Goal: Task Accomplishment & Management: Use online tool/utility

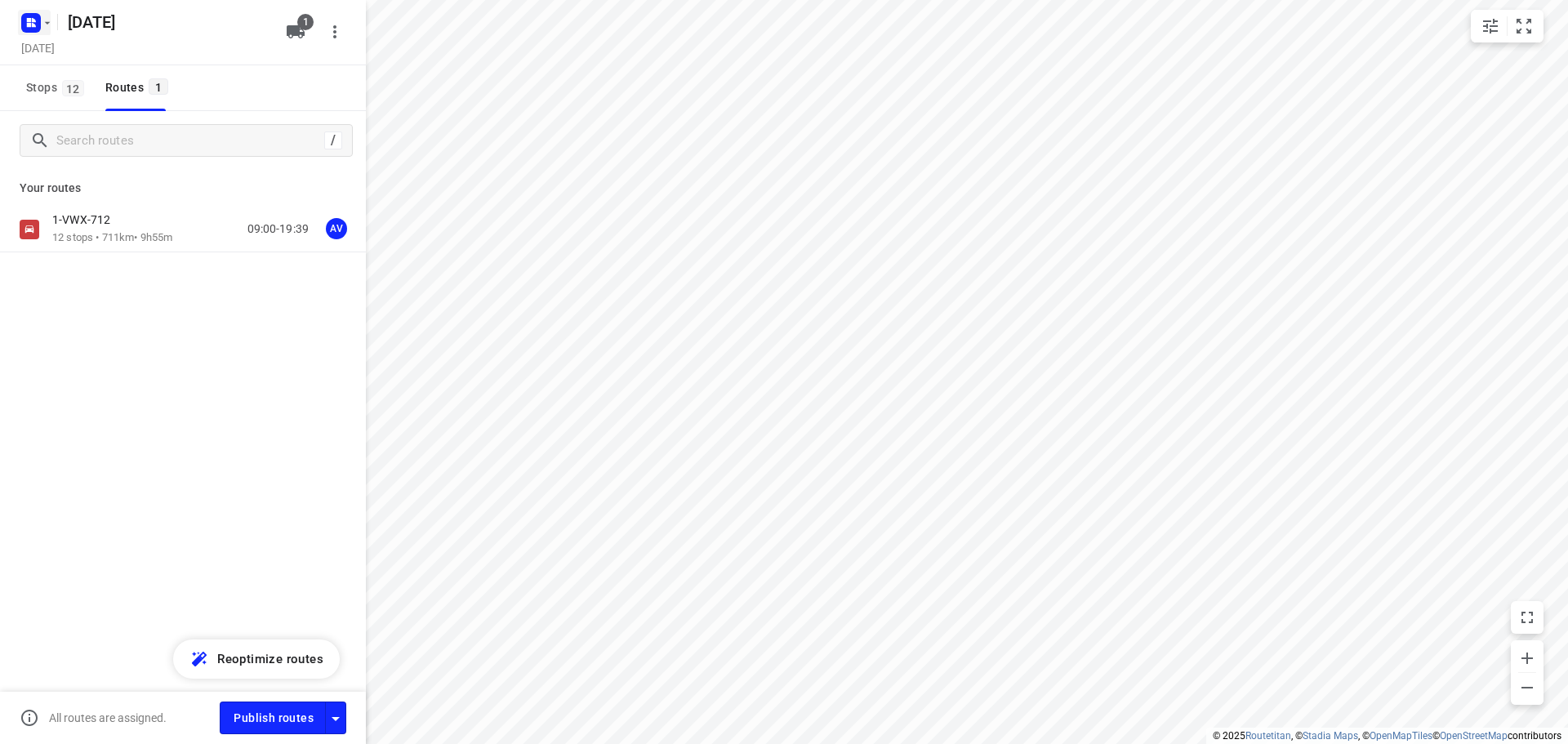
click at [37, 23] on rect "button" at bounding box center [31, 23] width 19 height 19
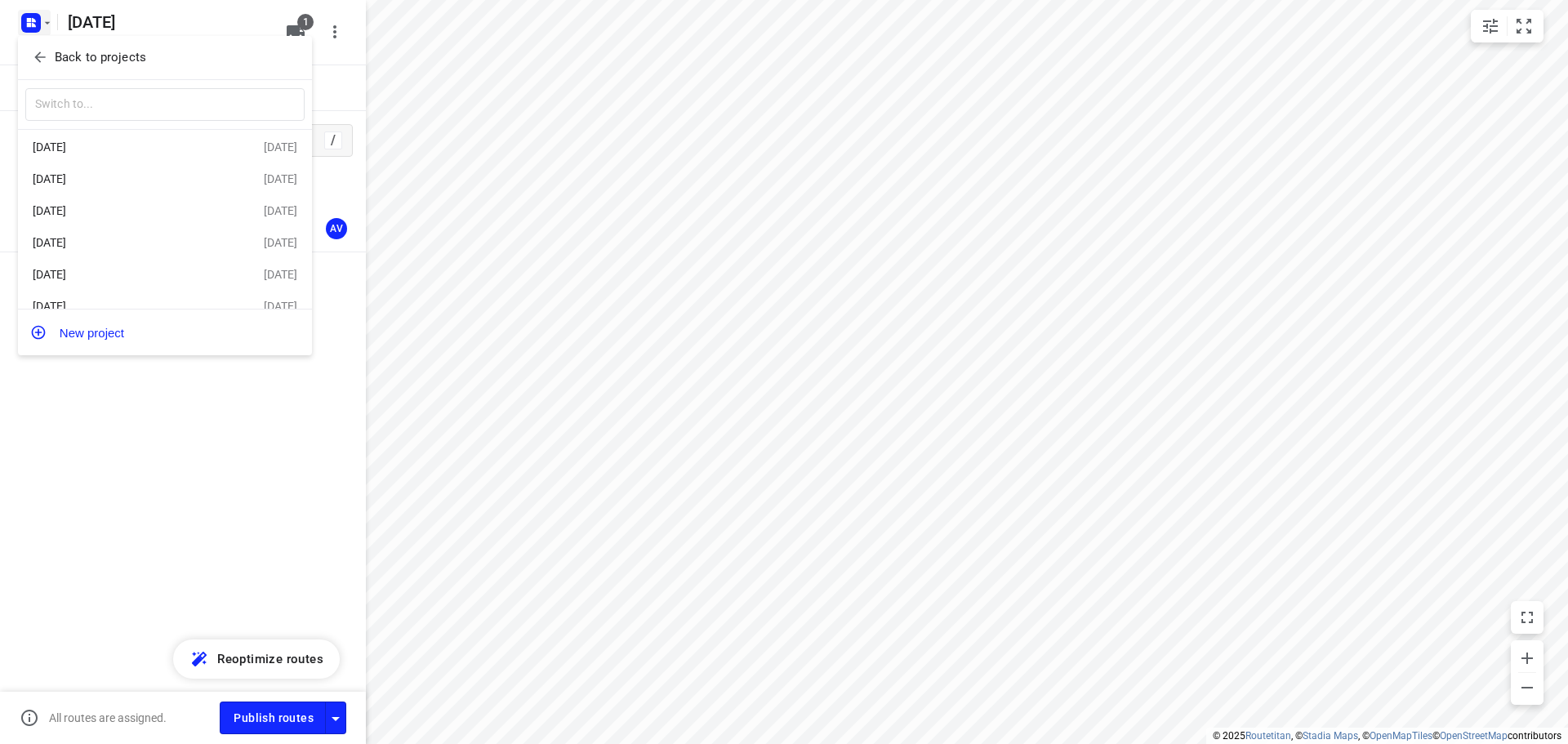
scroll to position [62, 0]
click at [128, 284] on div "[DATE]" at bounding box center [126, 287] width 188 height 13
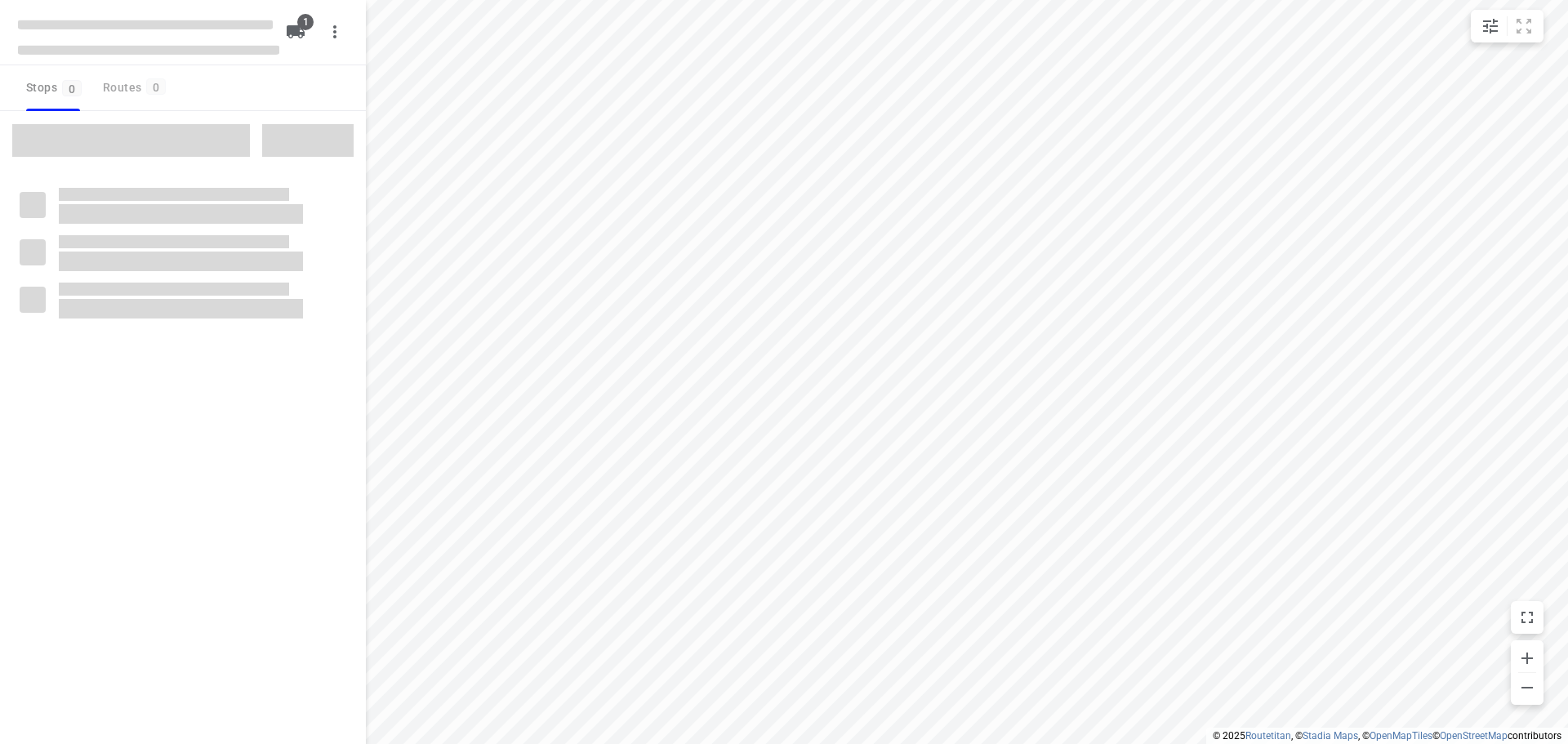
type input "distance"
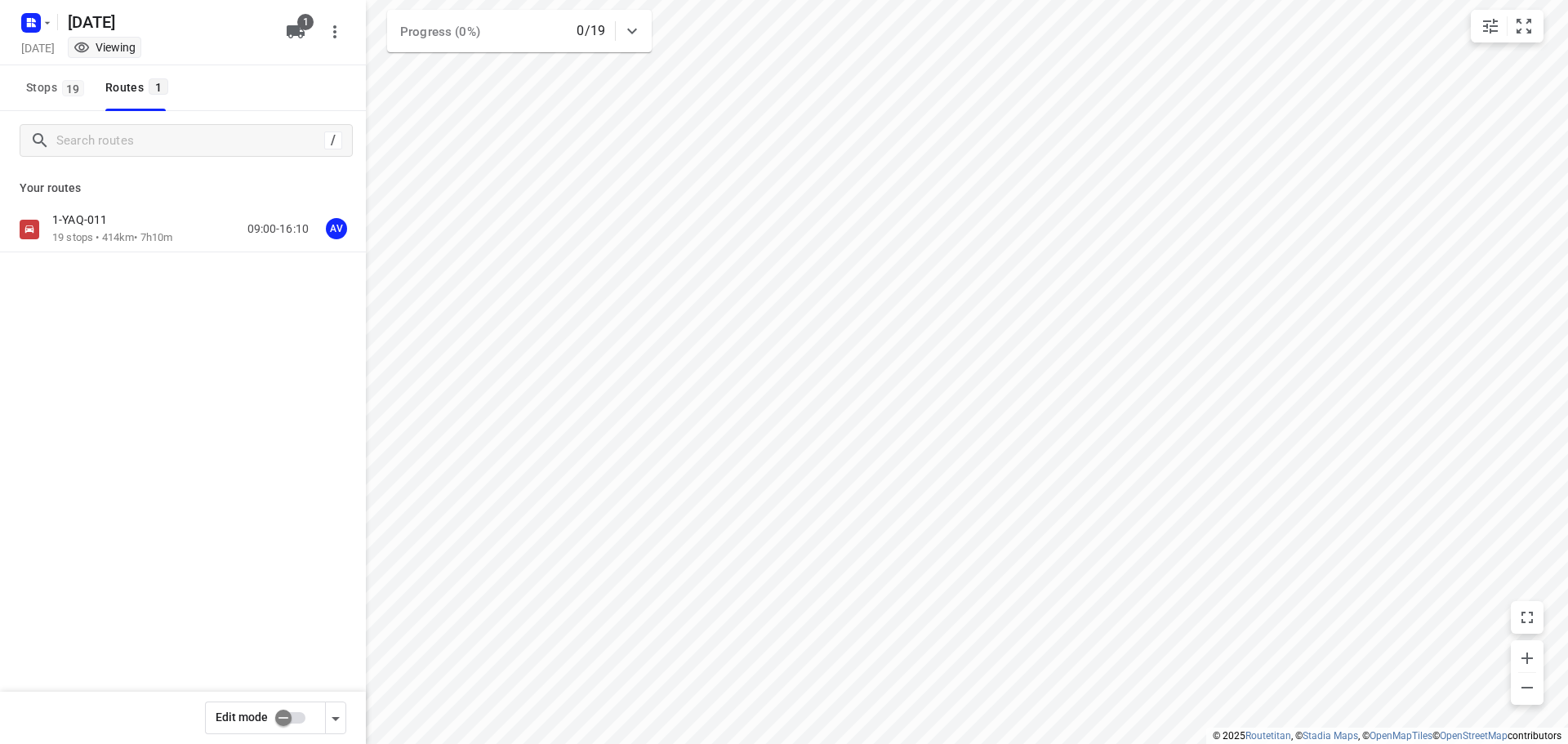
click at [295, 716] on input "checkbox" at bounding box center [283, 718] width 93 height 31
checkbox input "true"
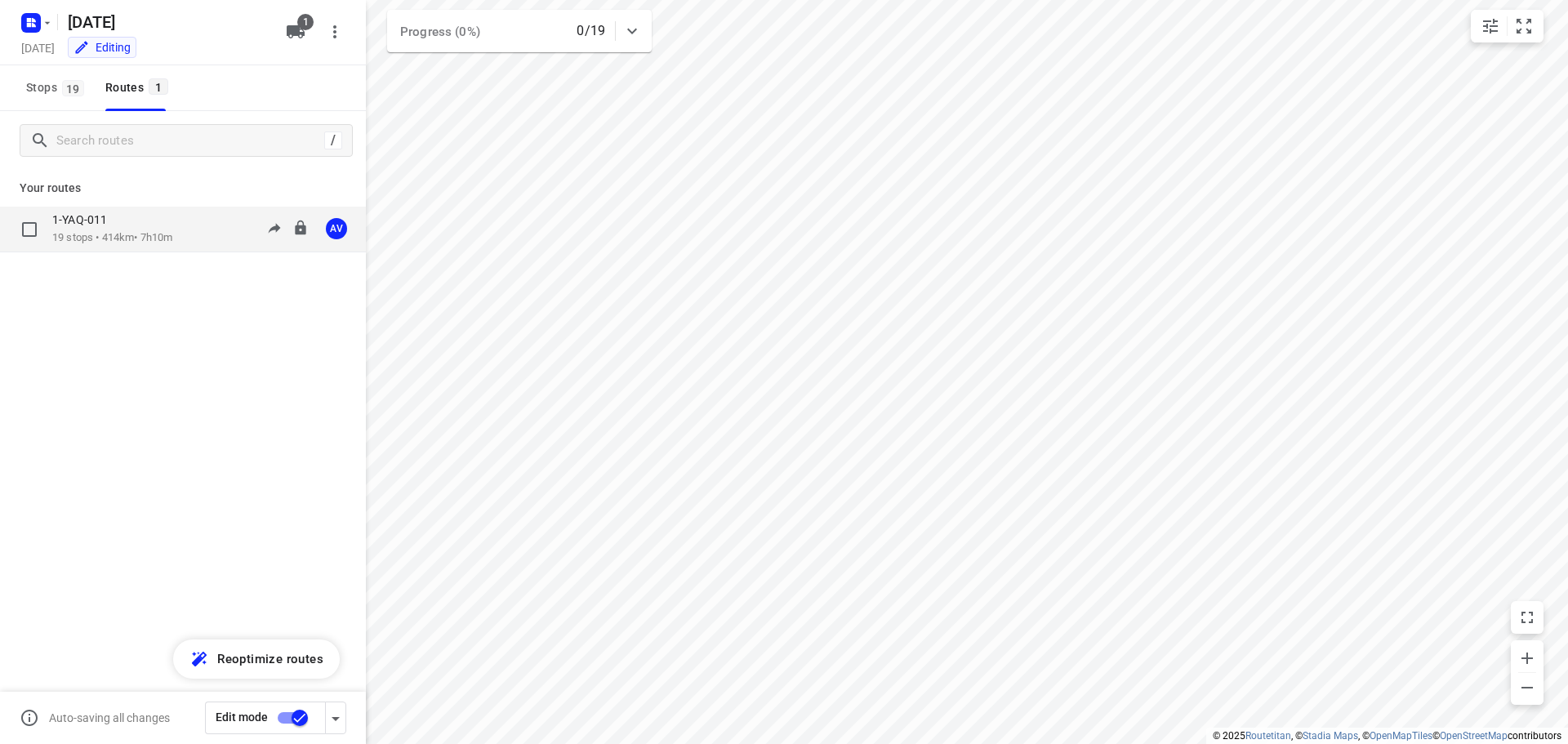
click at [191, 227] on div "1-YAQ-011 19 stops • 414km • 7h10m 09:00-16:10 AV" at bounding box center [208, 228] width 313 height 34
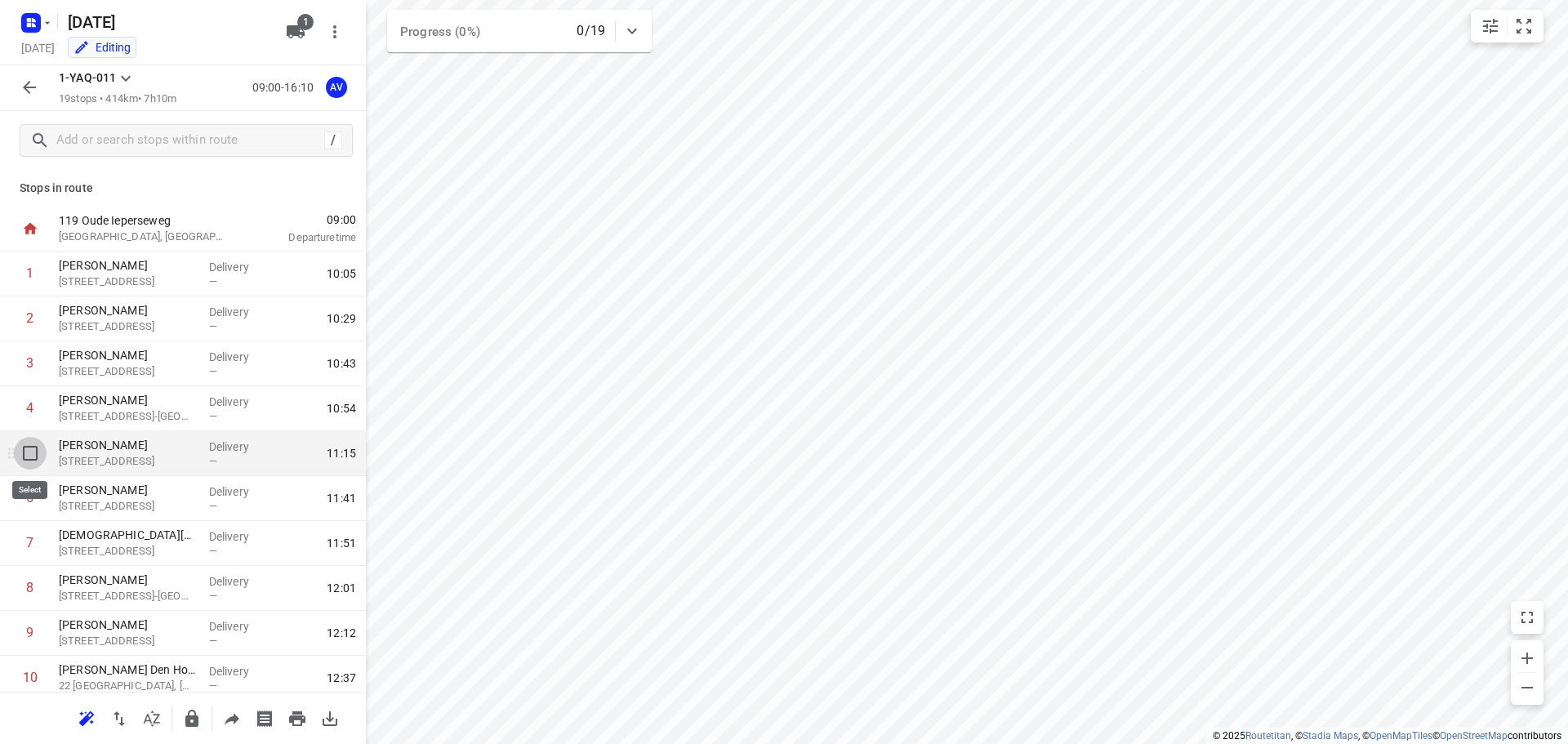
click at [35, 452] on input "checkbox" at bounding box center [30, 453] width 33 height 33
checkbox input "true"
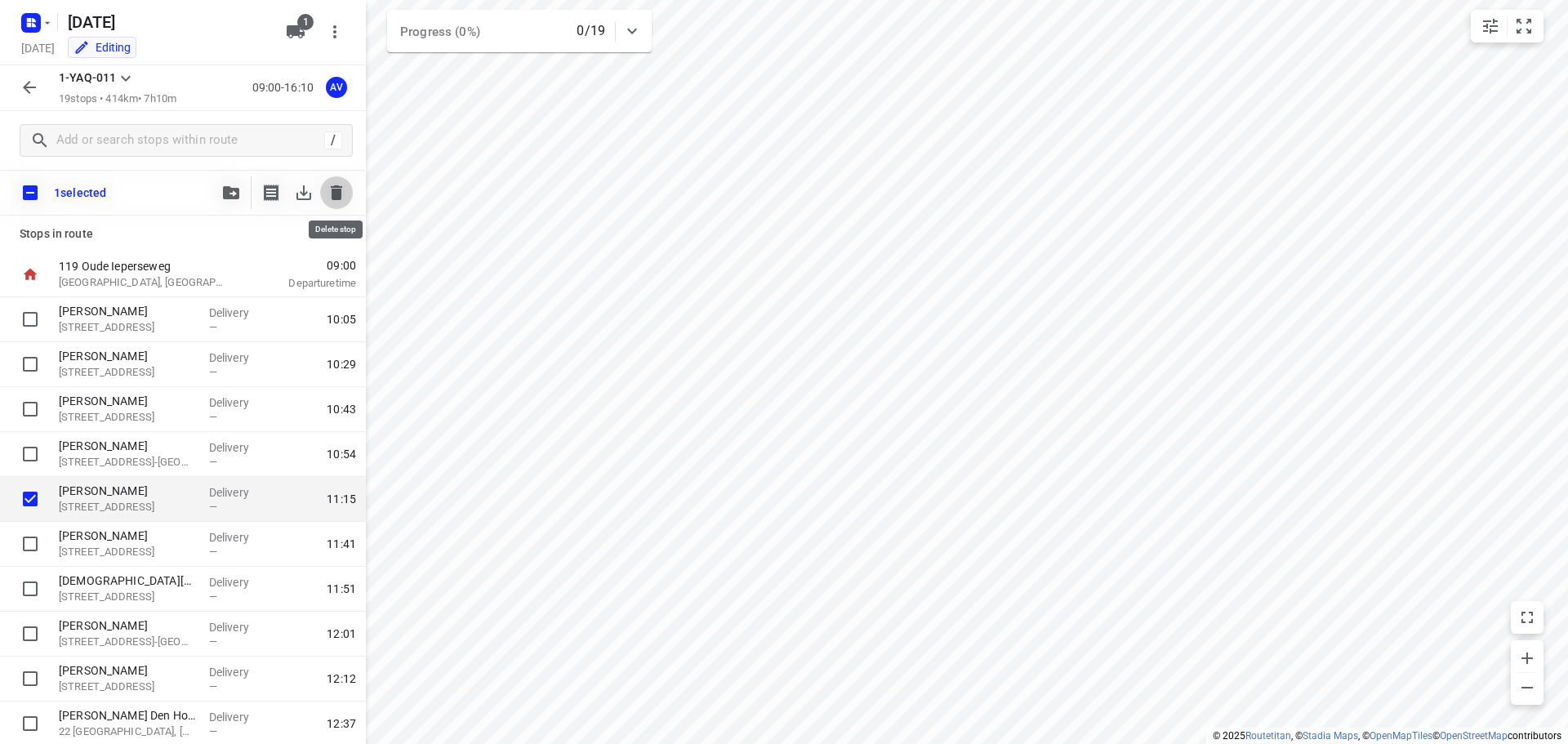
click at [337, 191] on icon "button" at bounding box center [336, 192] width 12 height 14
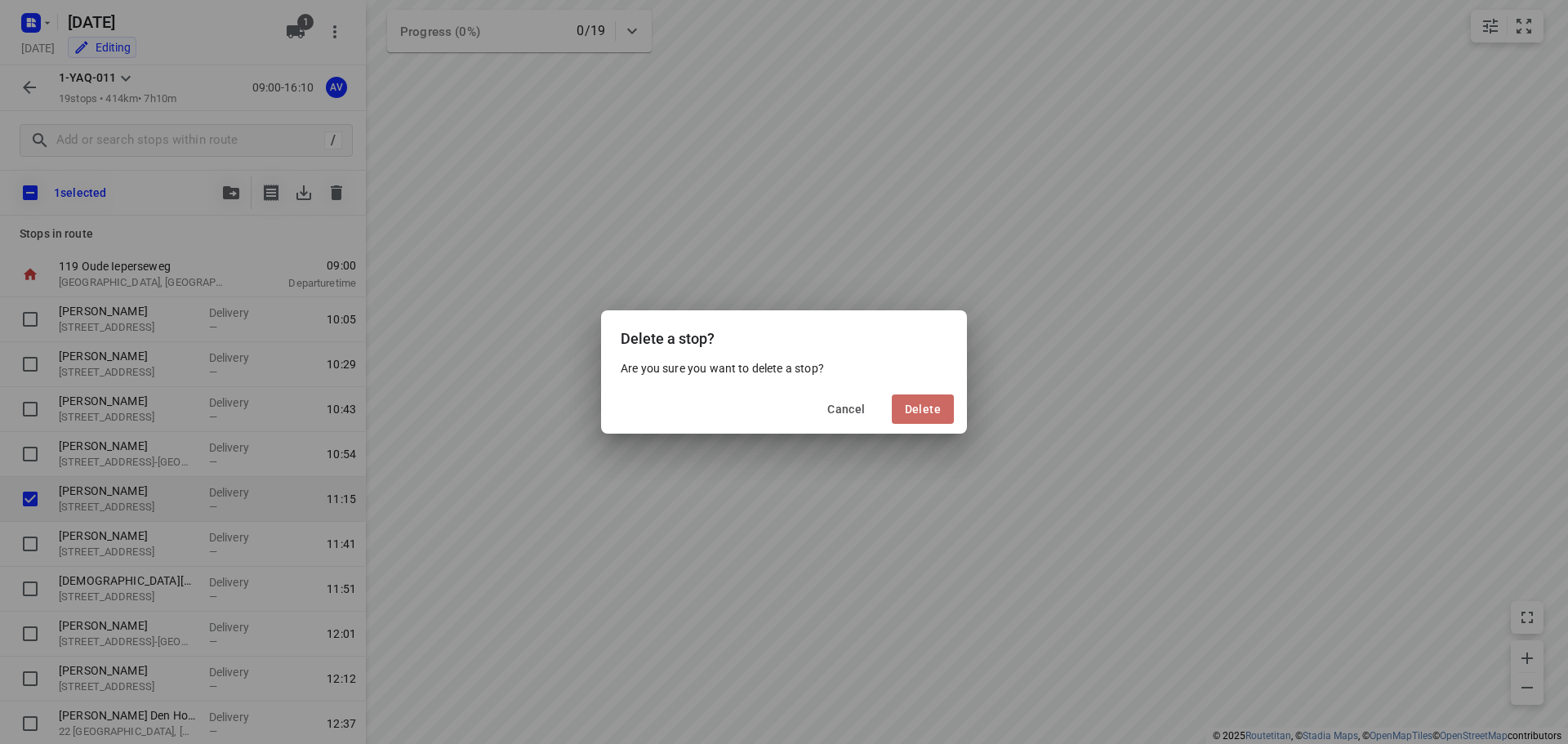
click at [917, 409] on span "Delete" at bounding box center [922, 410] width 36 height 13
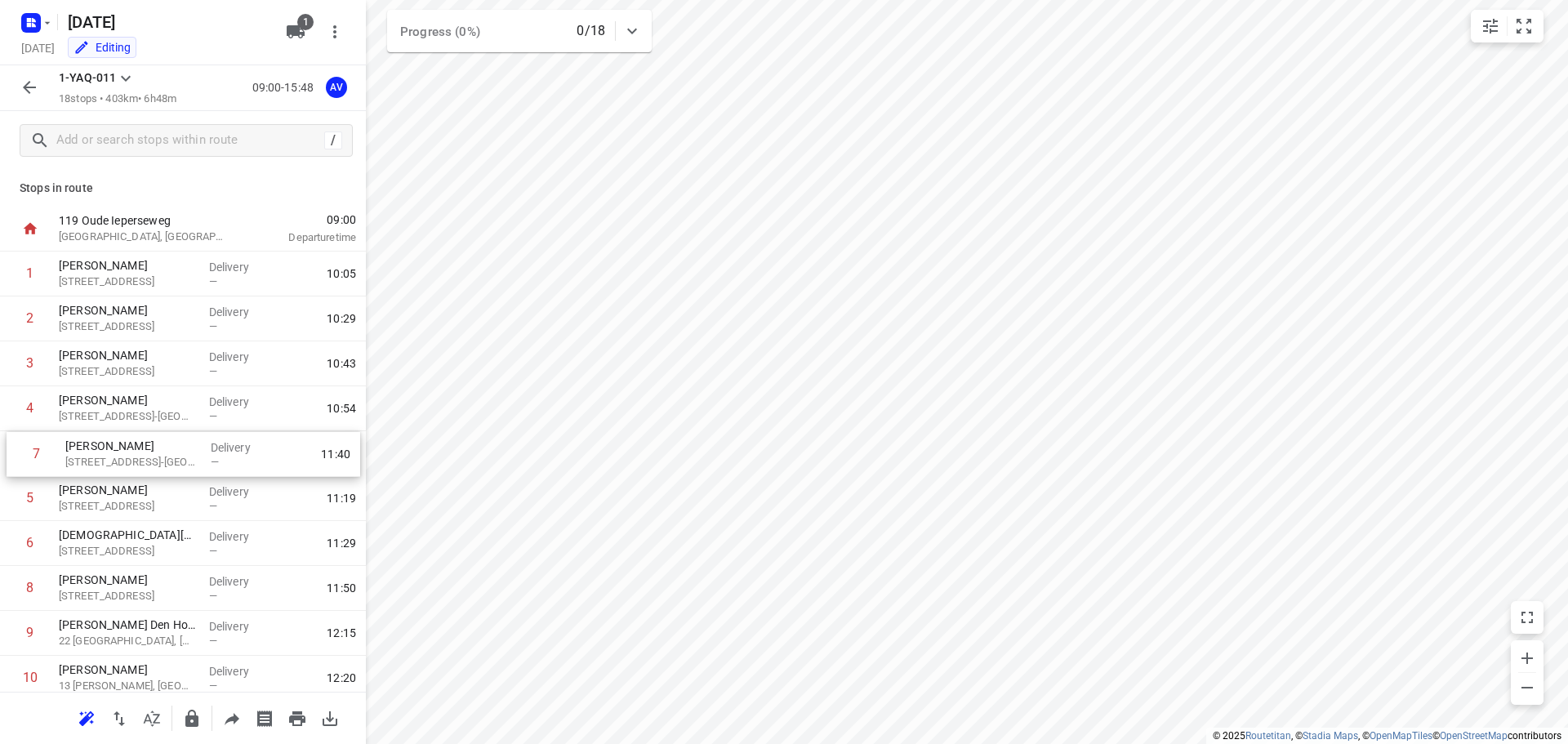
drag, startPoint x: 10, startPoint y: 547, endPoint x: 15, endPoint y: 455, distance: 92.1
click at [15, 455] on div "1 [PERSON_NAME] [STREET_ADDRESS] Delivery — 10:05 2 [PERSON_NAME] [STREET_ADDRE…" at bounding box center [183, 655] width 366 height 809
drag, startPoint x: 8, startPoint y: 547, endPoint x: 11, endPoint y: 498, distance: 49.1
click at [11, 498] on div "1 [PERSON_NAME] [STREET_ADDRESS] Delivery — 10:05 2 [PERSON_NAME] [STREET_ADDRE…" at bounding box center [183, 655] width 366 height 809
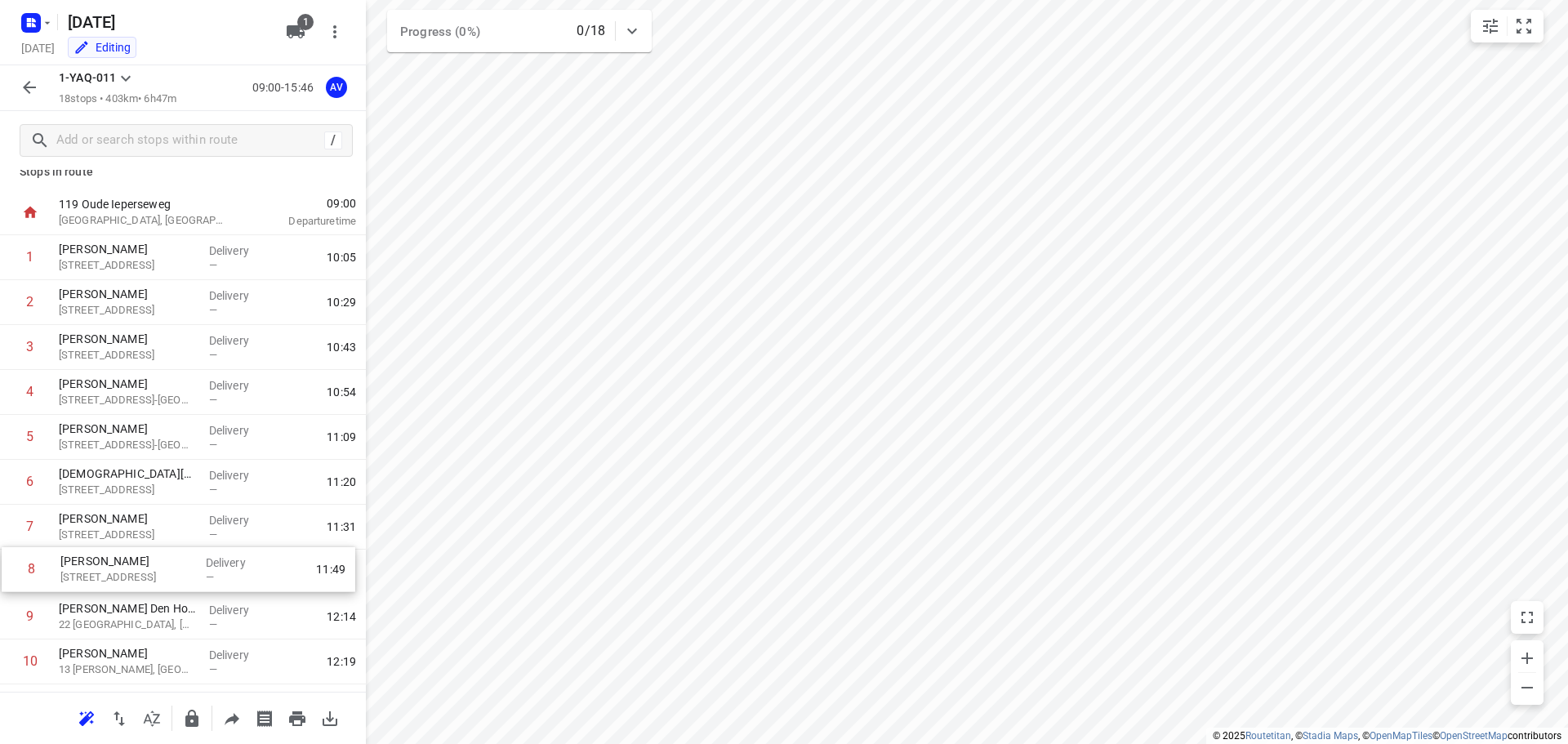
scroll to position [27, 0]
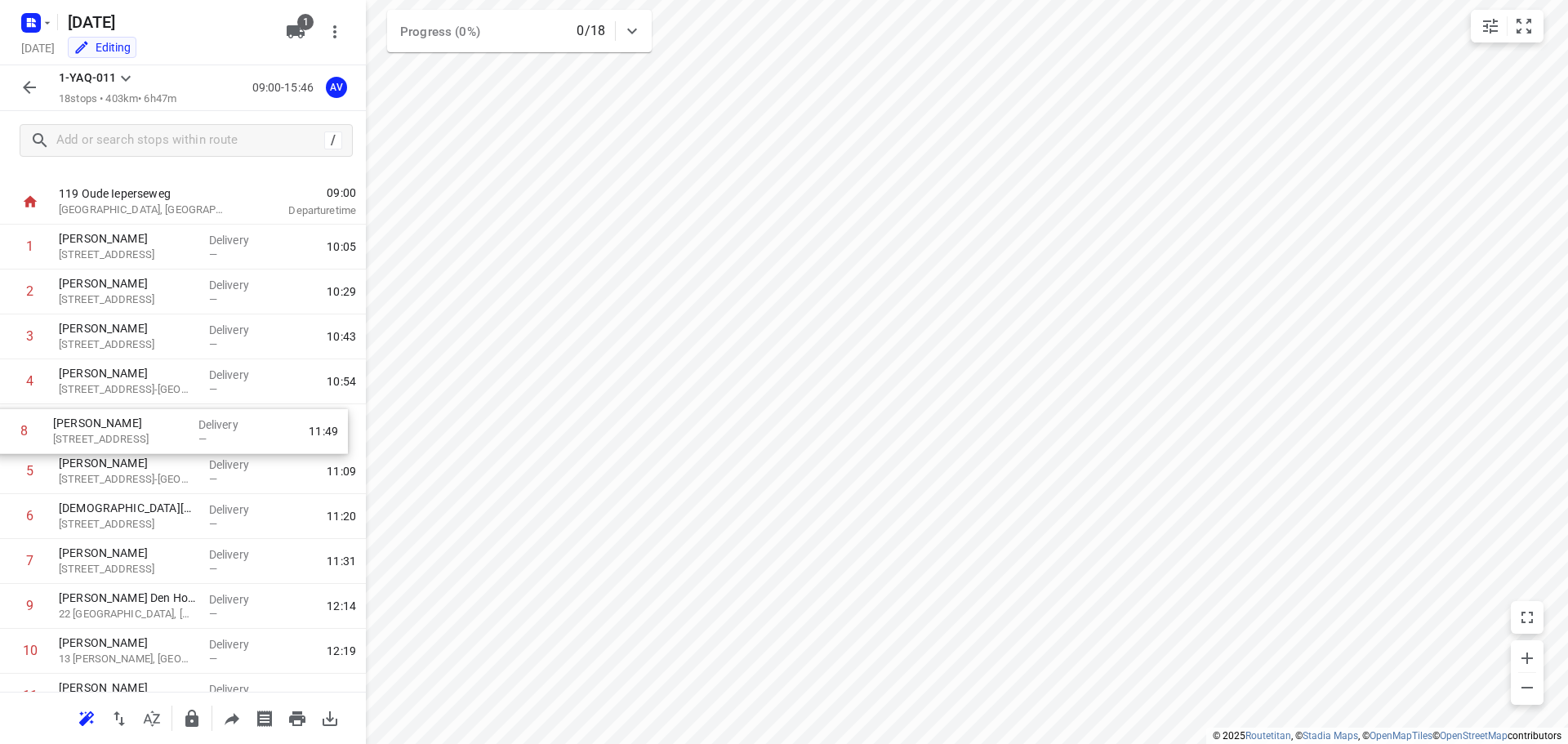
drag, startPoint x: 8, startPoint y: 592, endPoint x: 5, endPoint y: 429, distance: 163.0
click at [4, 429] on div "1 [PERSON_NAME] [STREET_ADDRESS] Delivery — 10:05 2 [PERSON_NAME] [STREET_ADDRE…" at bounding box center [183, 628] width 366 height 809
click at [30, 83] on icon "button" at bounding box center [30, 88] width 13 height 13
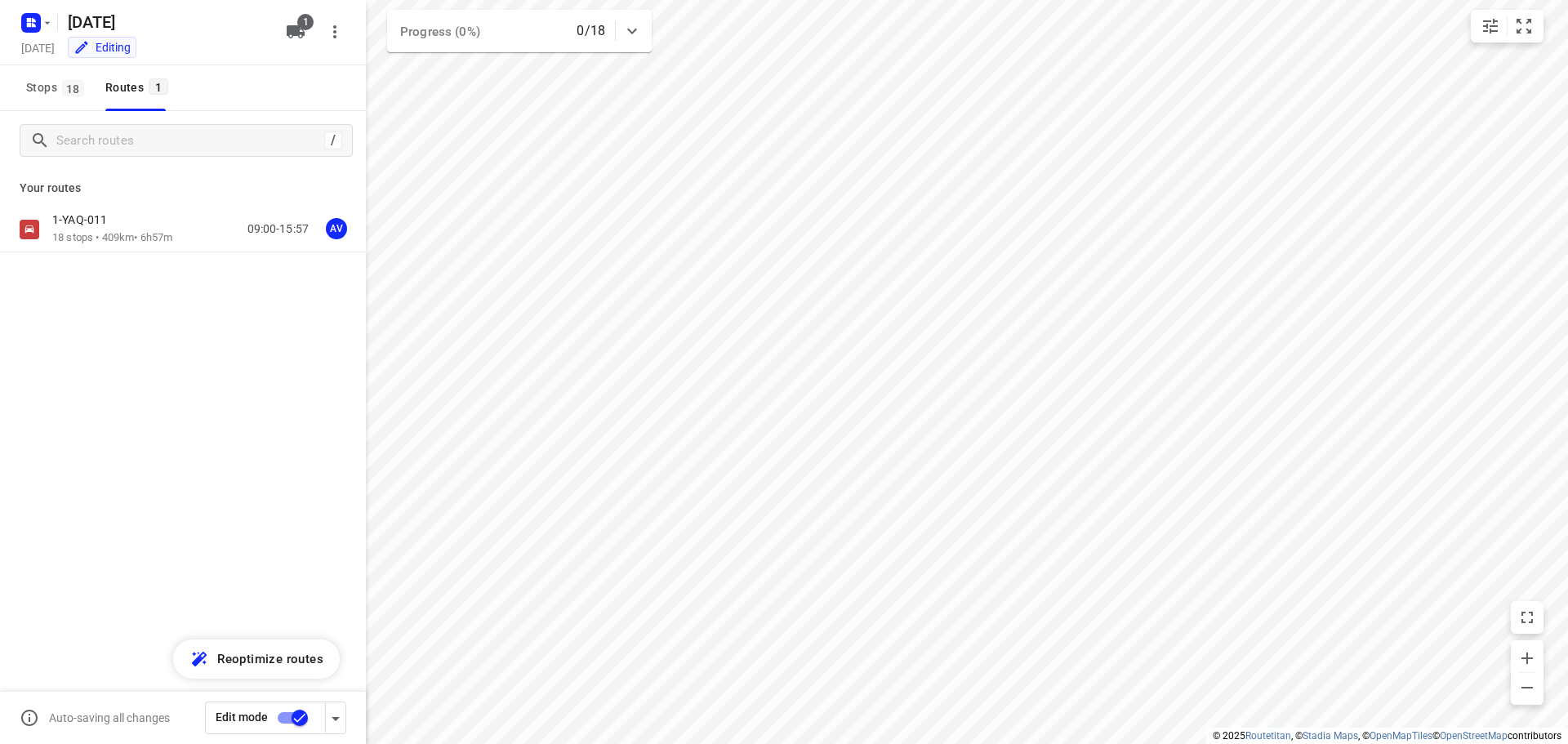
click at [284, 718] on input "checkbox" at bounding box center [300, 718] width 93 height 31
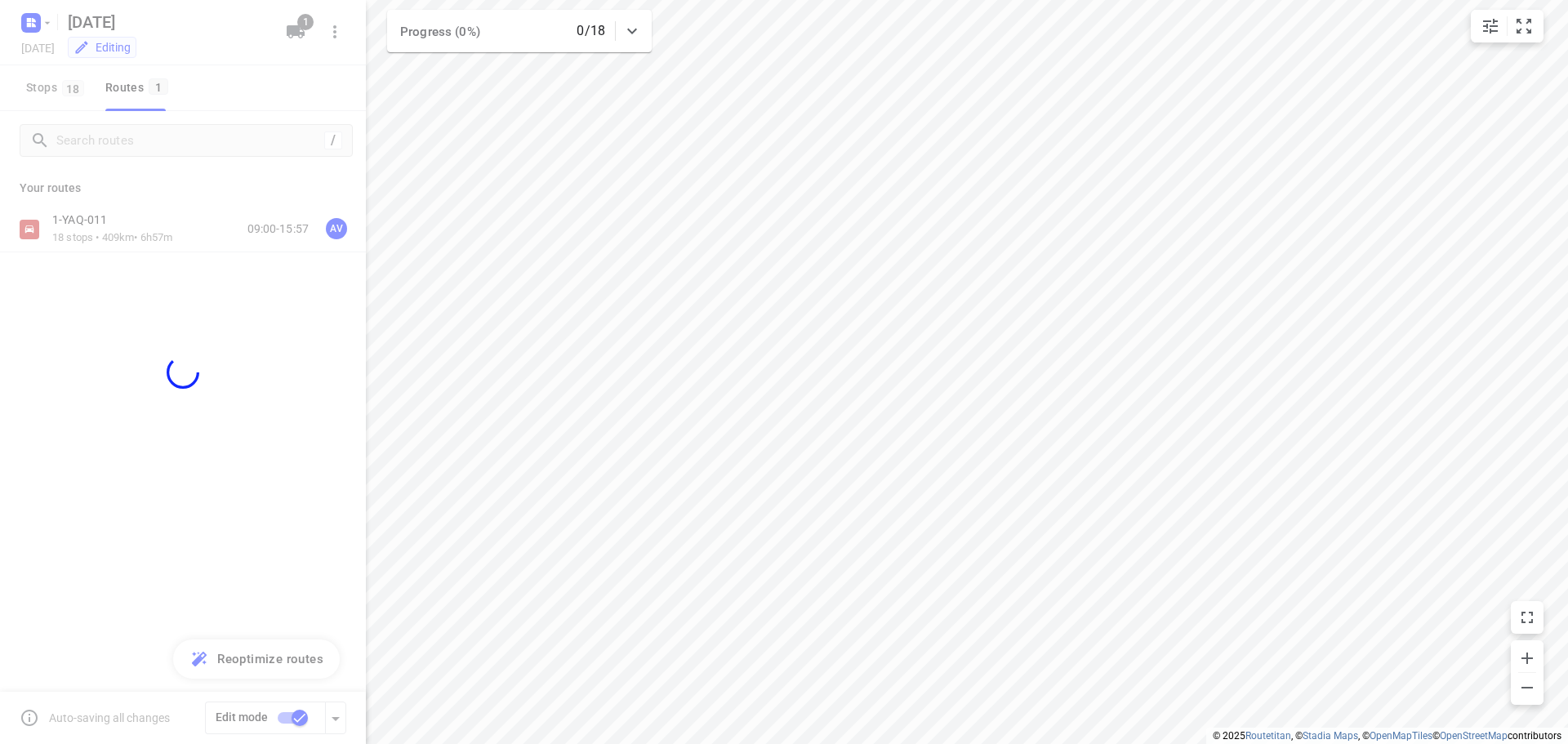
checkbox input "false"
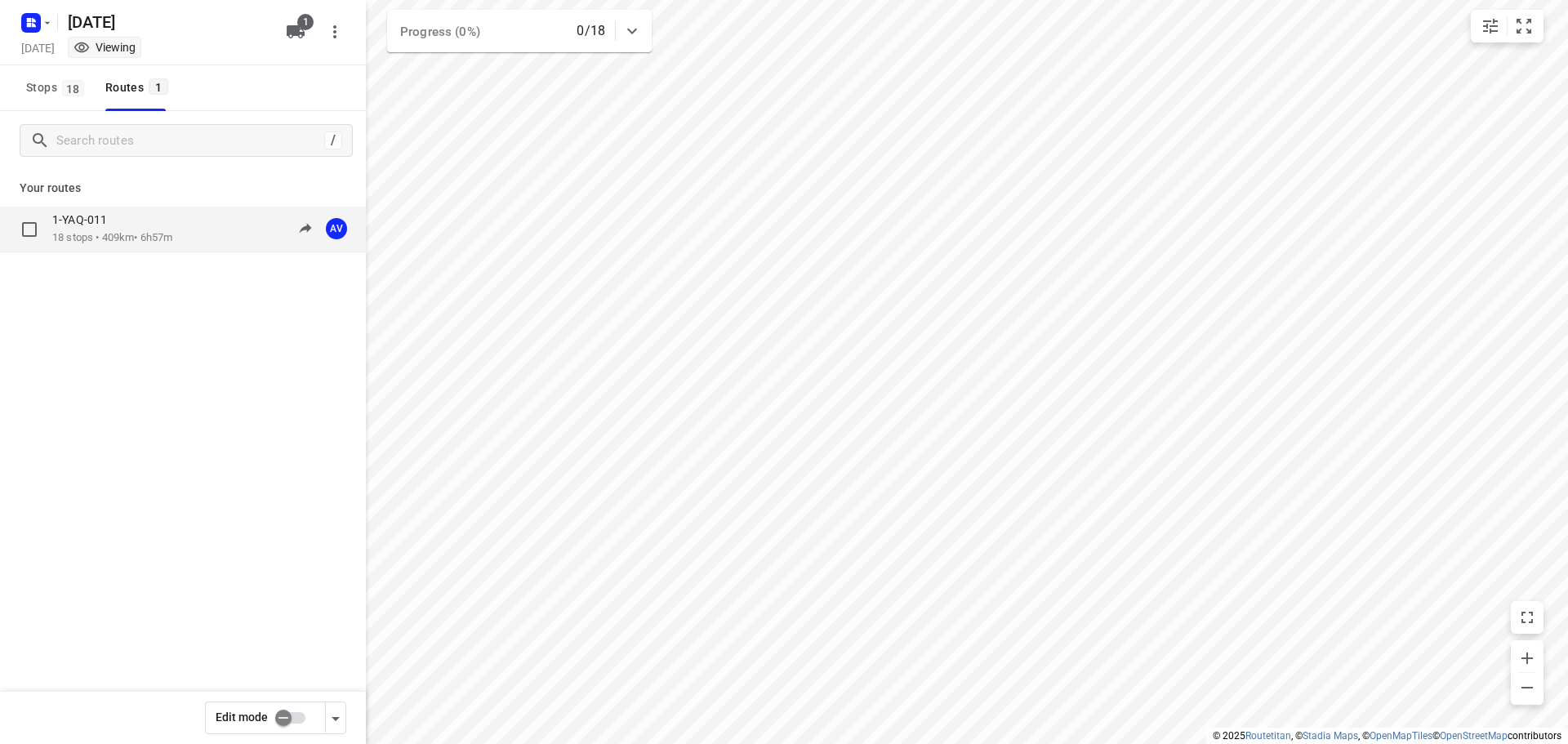
click at [194, 223] on div "1-YAQ-011 18 stops • 409km • 6h57m 09:00-15:57 AV" at bounding box center [208, 228] width 313 height 34
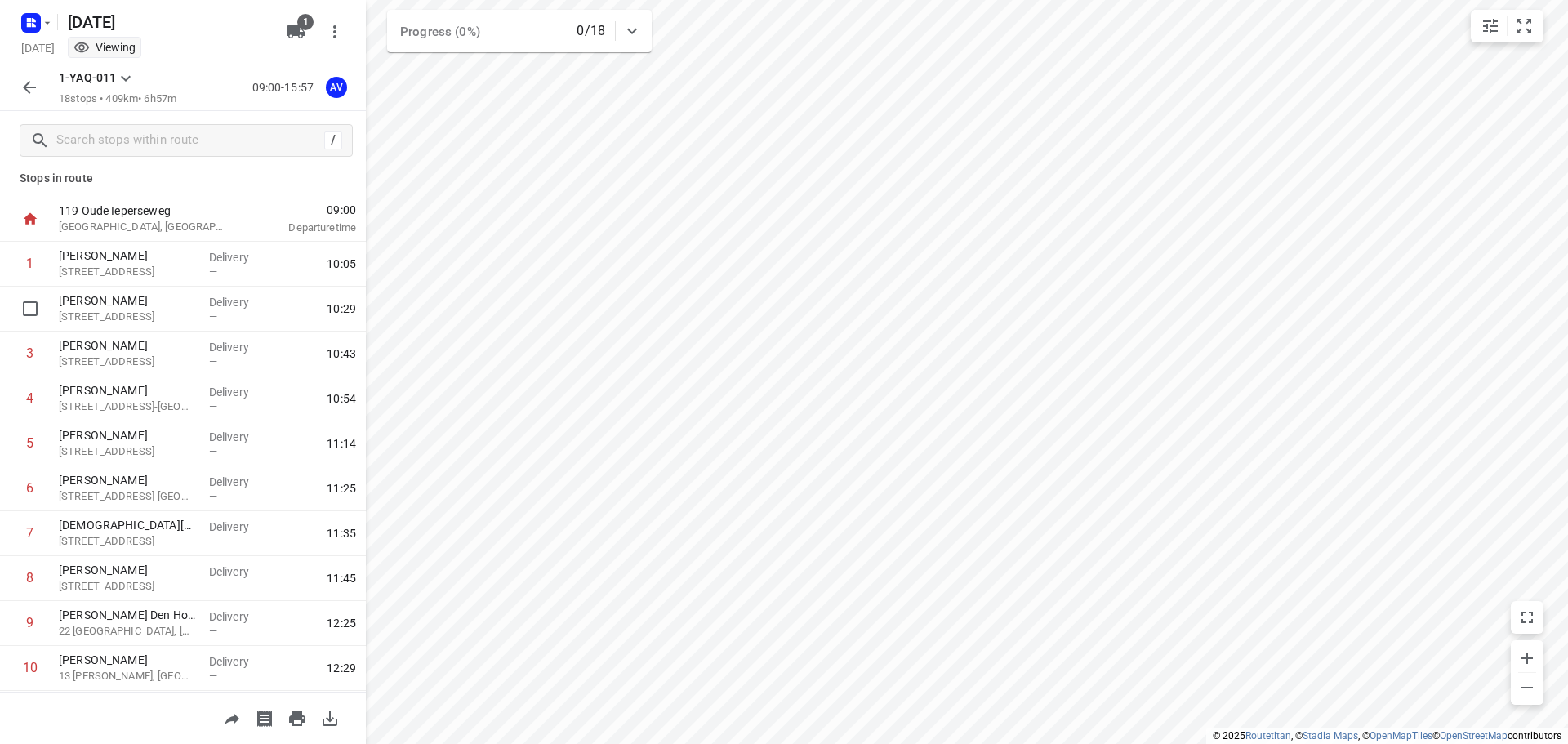
scroll to position [0, 0]
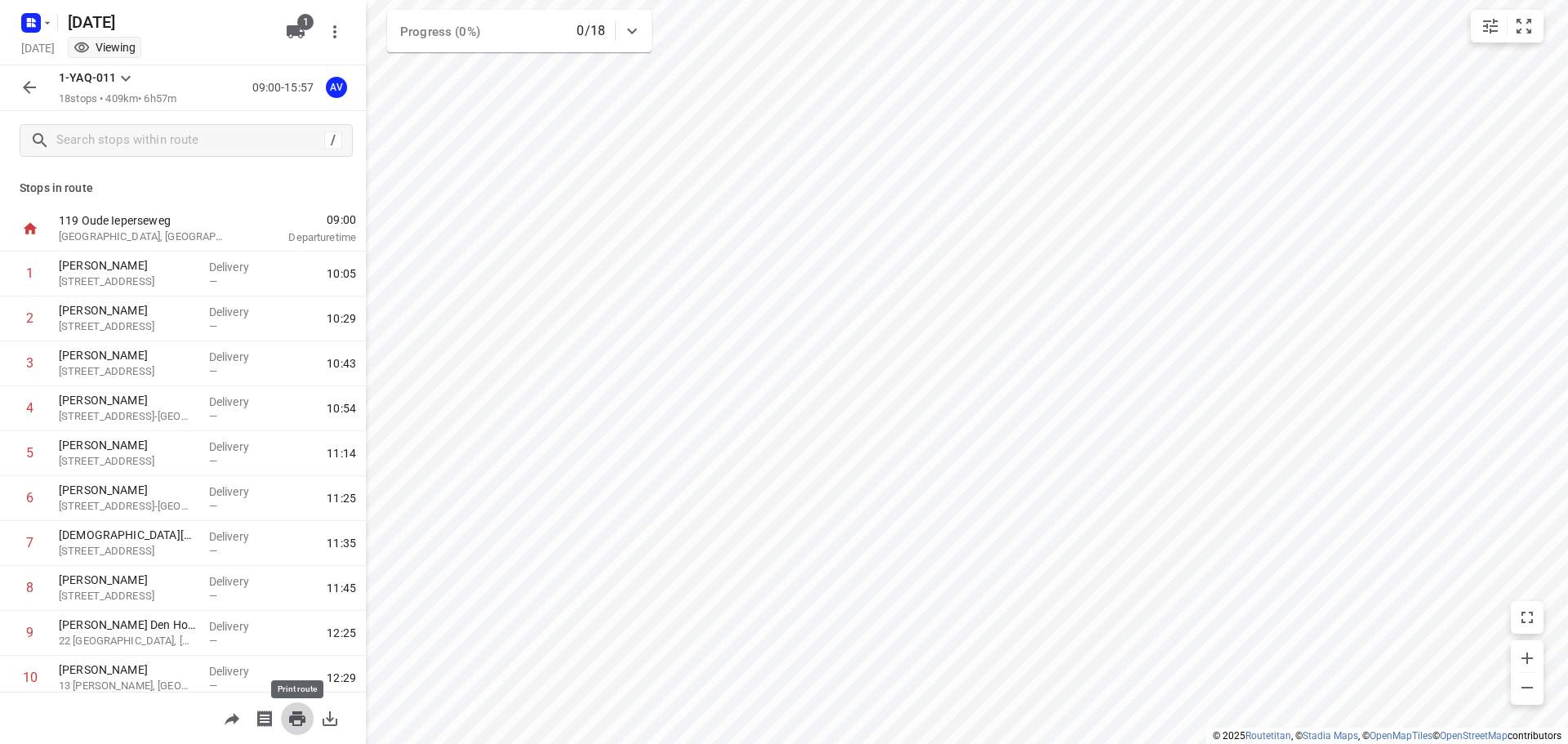
click at [297, 719] on icon "button" at bounding box center [297, 718] width 16 height 14
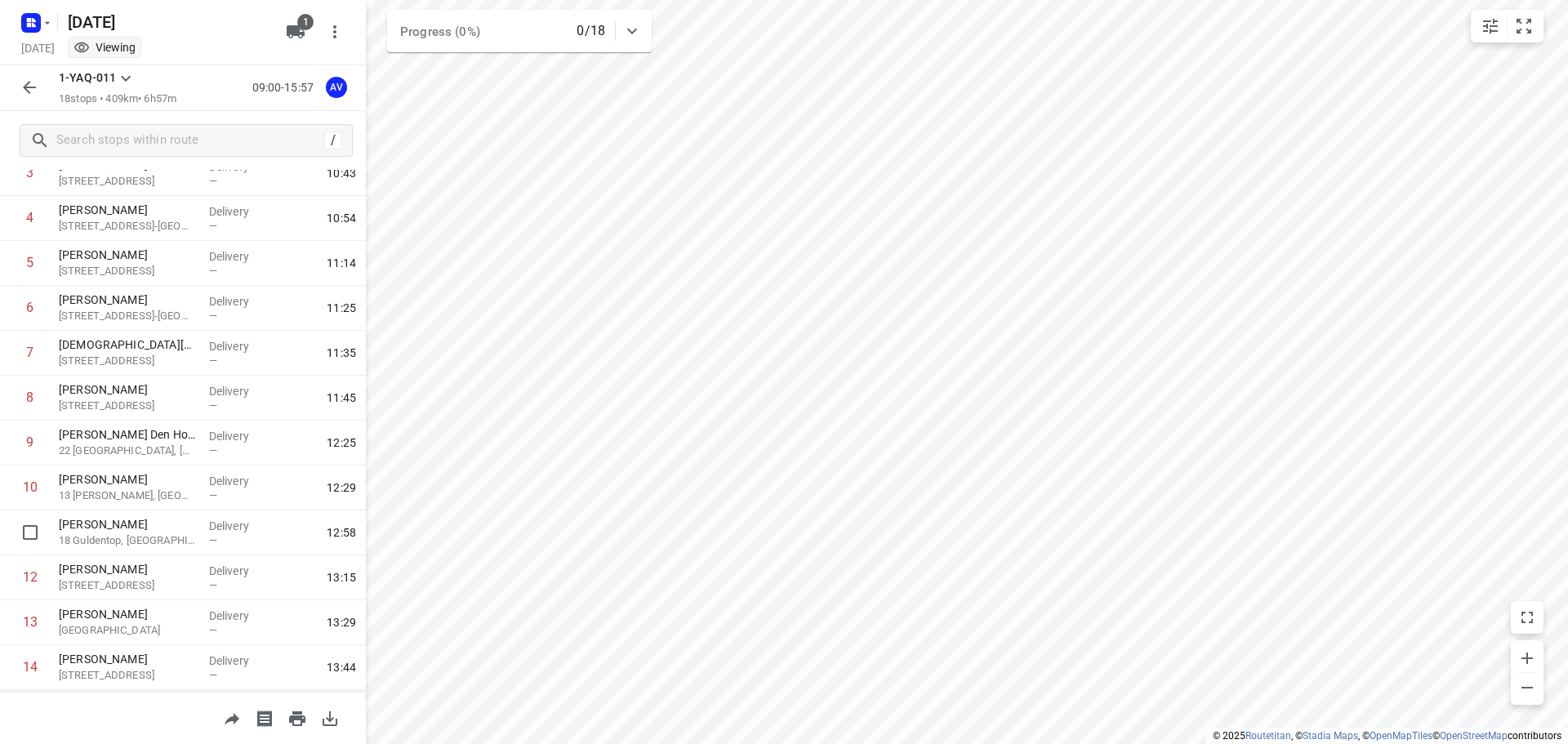
scroll to position [413, 0]
